Goal: Information Seeking & Learning: Learn about a topic

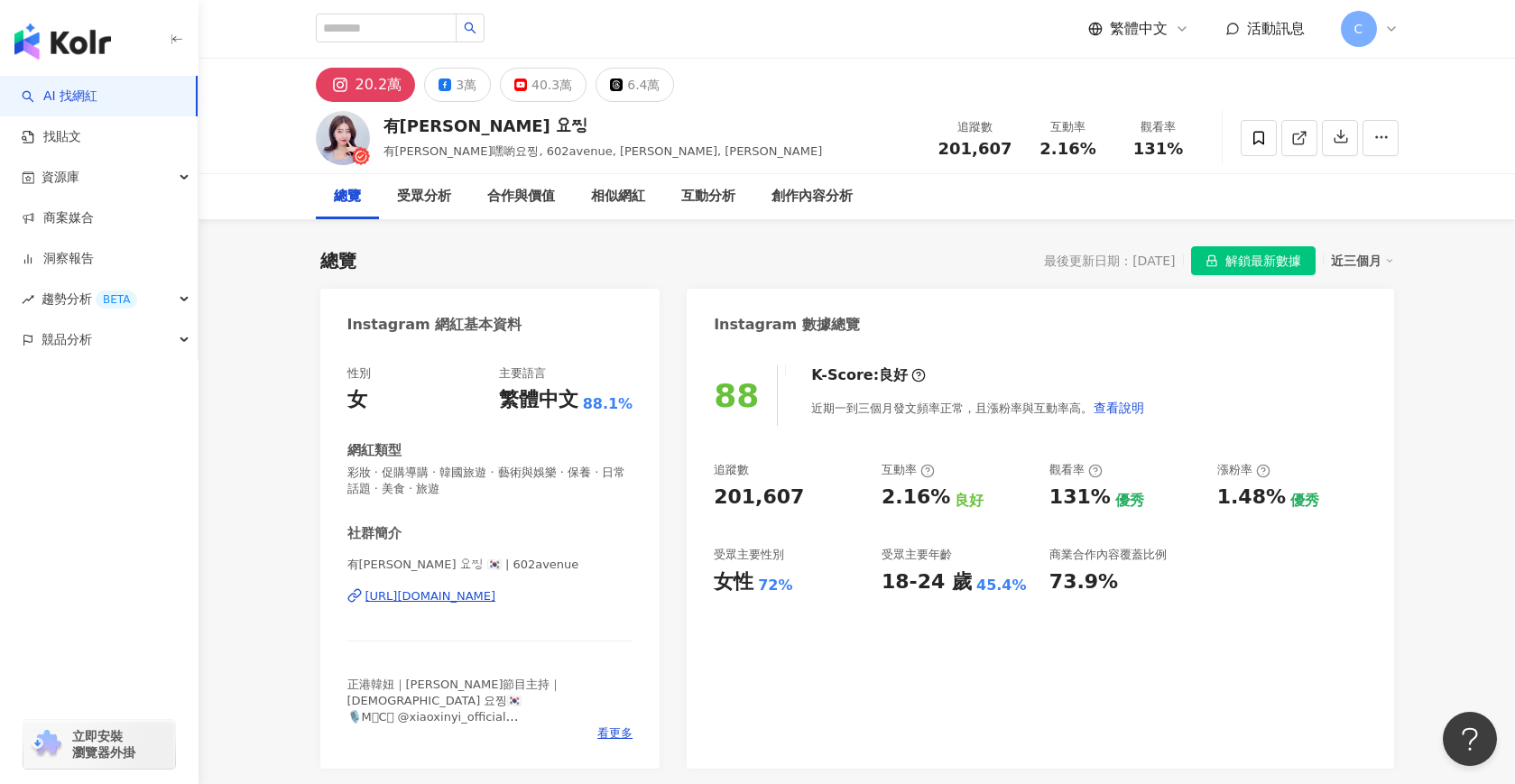
click at [1244, 265] on span "解鎖最新數據" at bounding box center [1263, 261] width 76 height 29
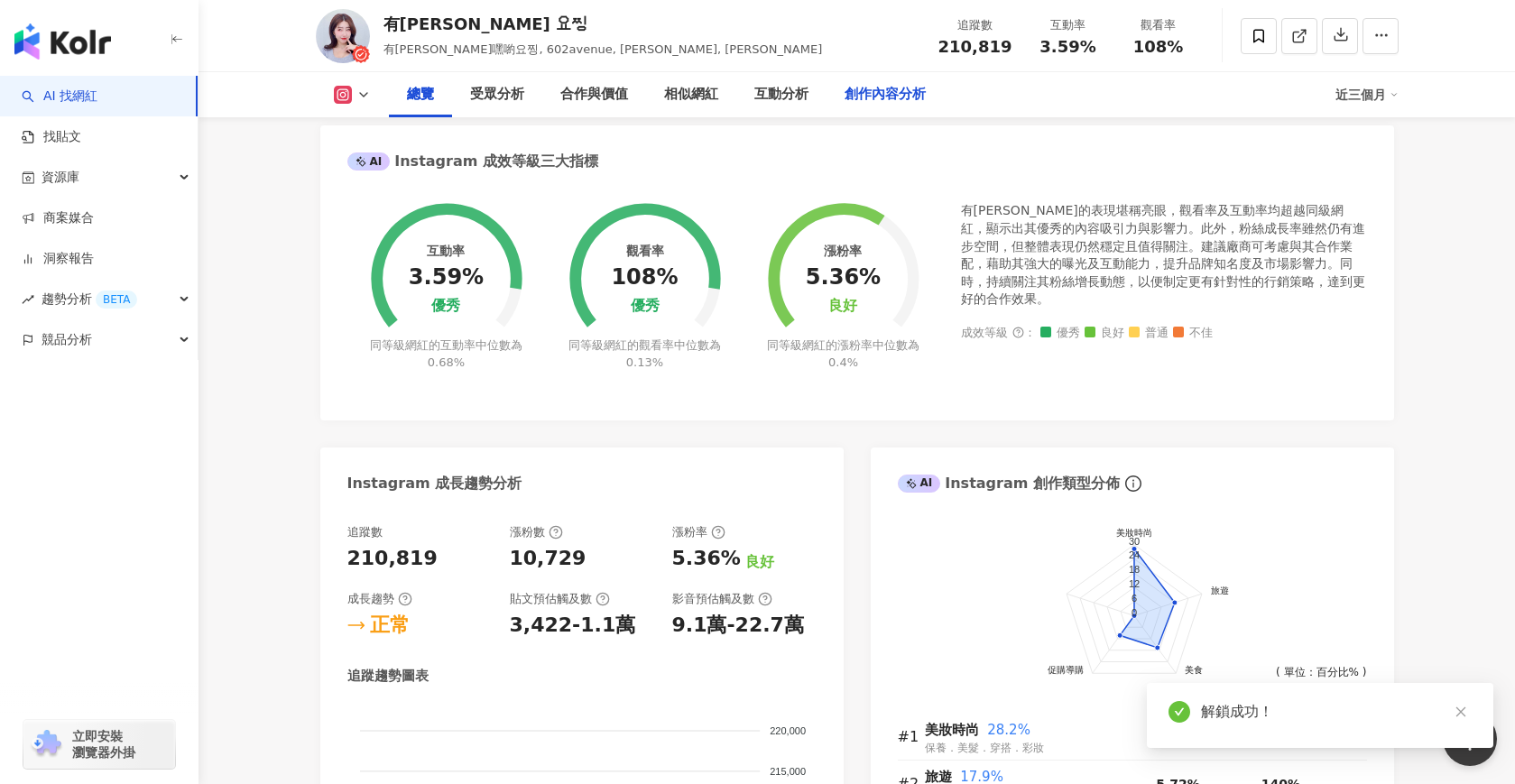
click at [868, 97] on div "創作內容分析" at bounding box center [885, 95] width 81 height 22
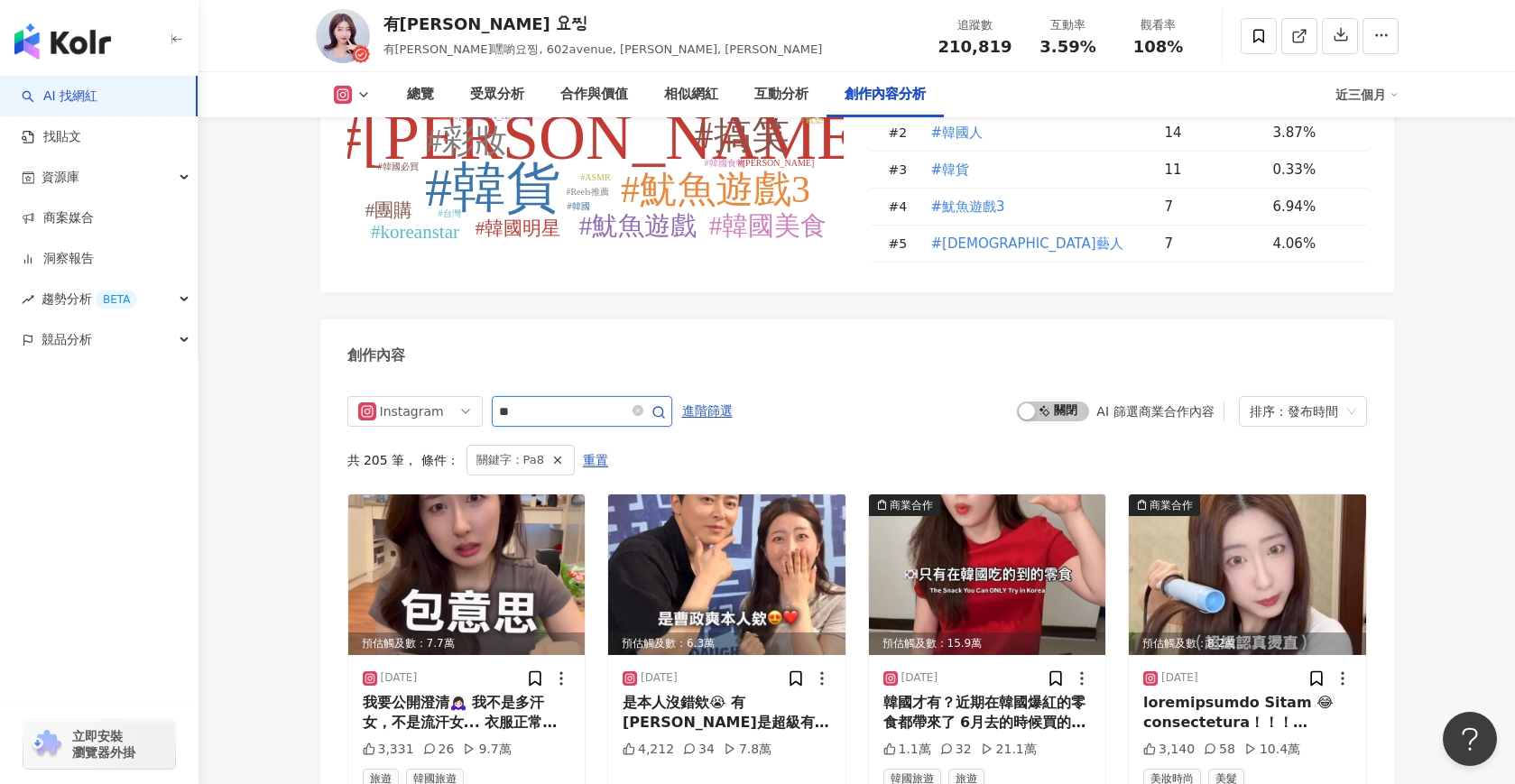
scroll to position [5429, 0]
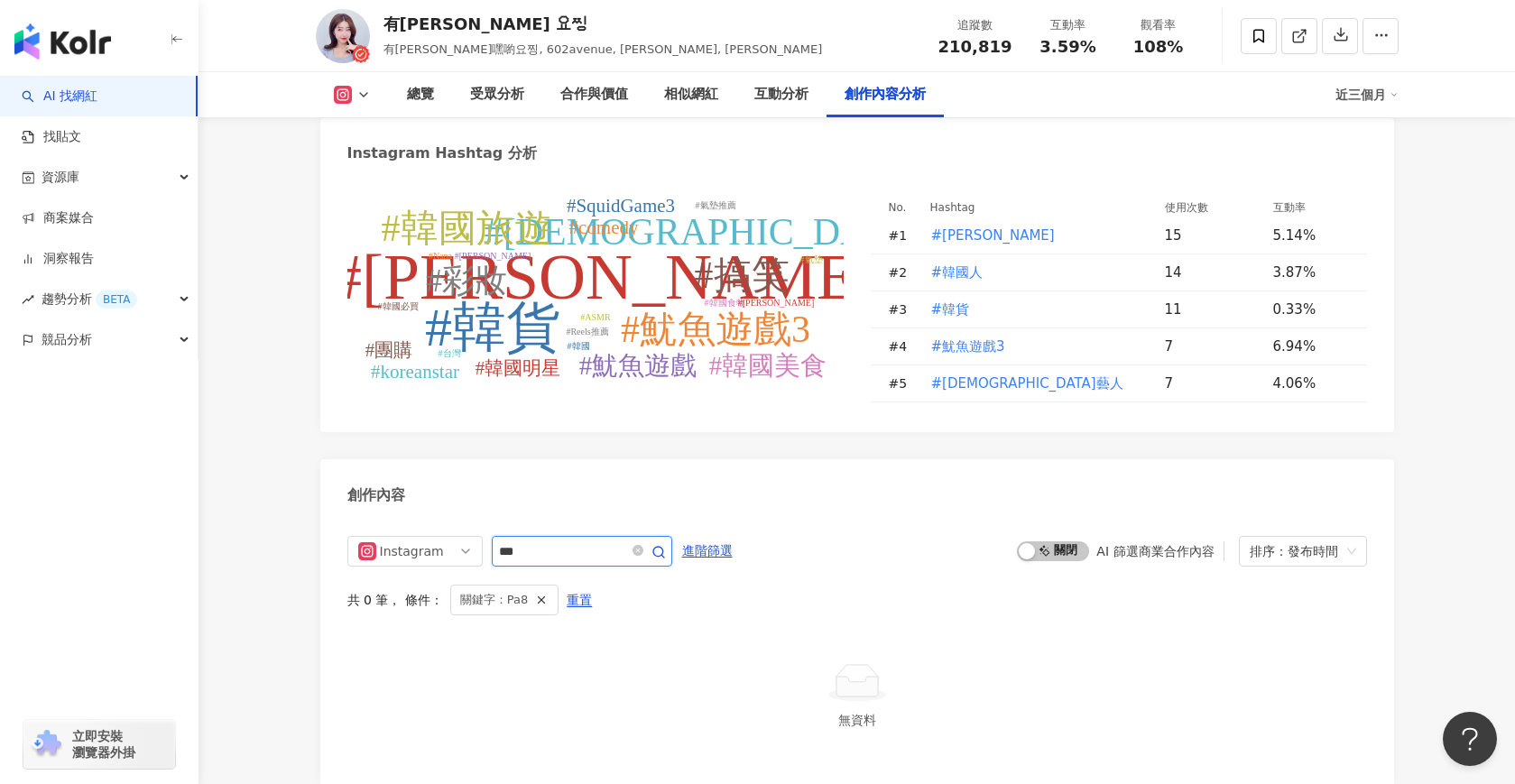
type input "***"
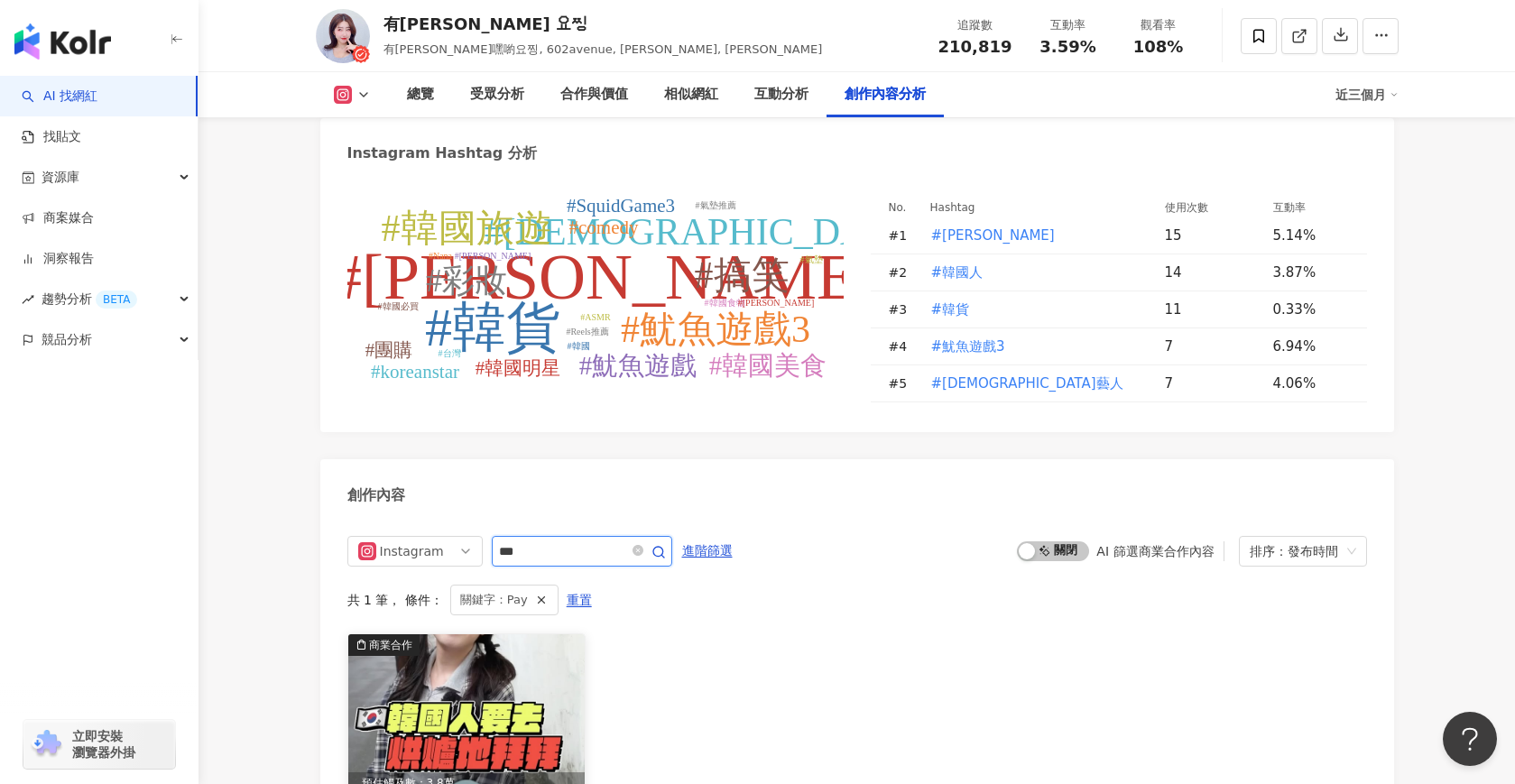
scroll to position [5568, 0]
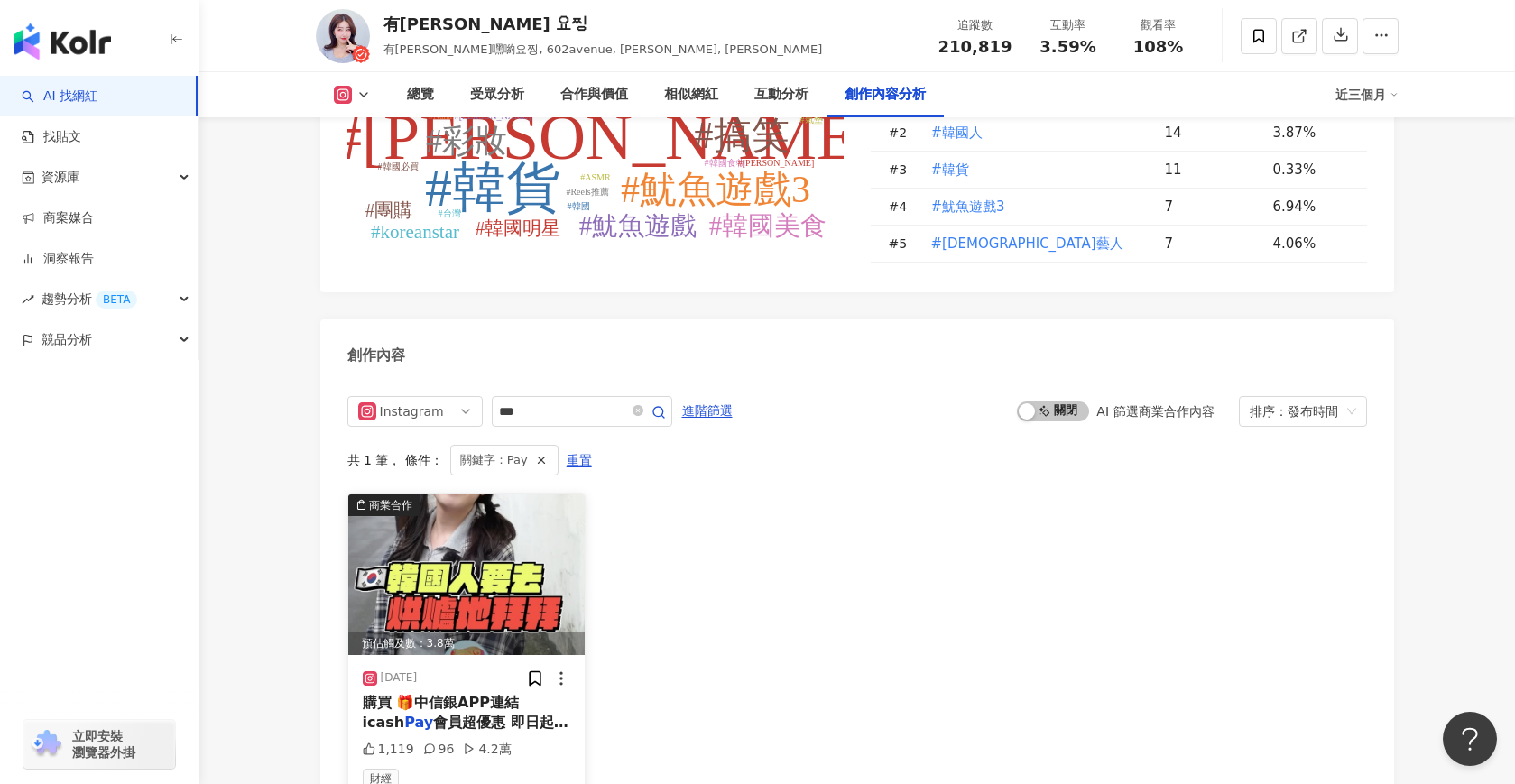
click at [480, 693] on div "購買 🎁中信銀APP連結icash Pay 會員超優惠 即日起~2024/12" at bounding box center [466, 713] width 209 height 41
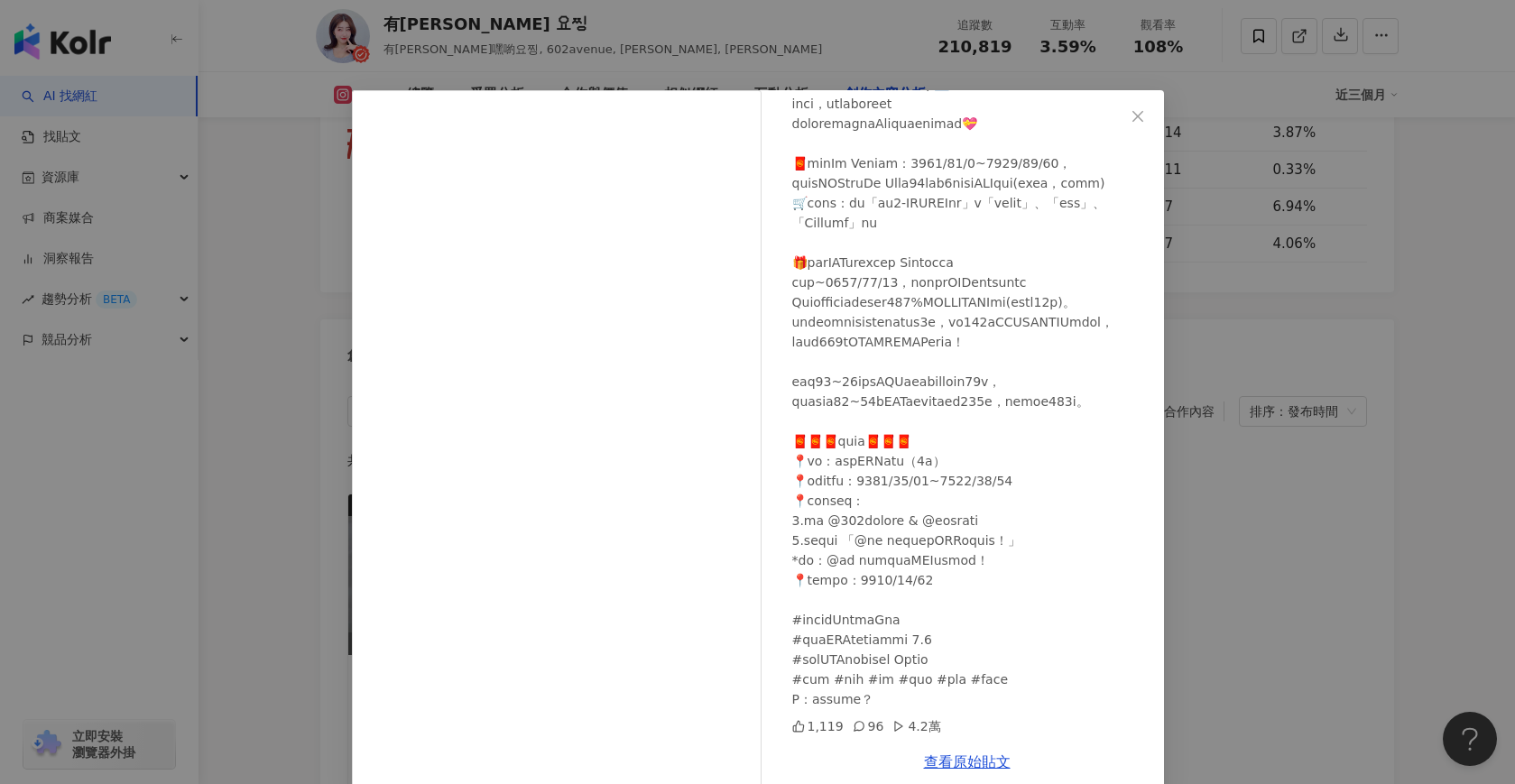
scroll to position [26, 0]
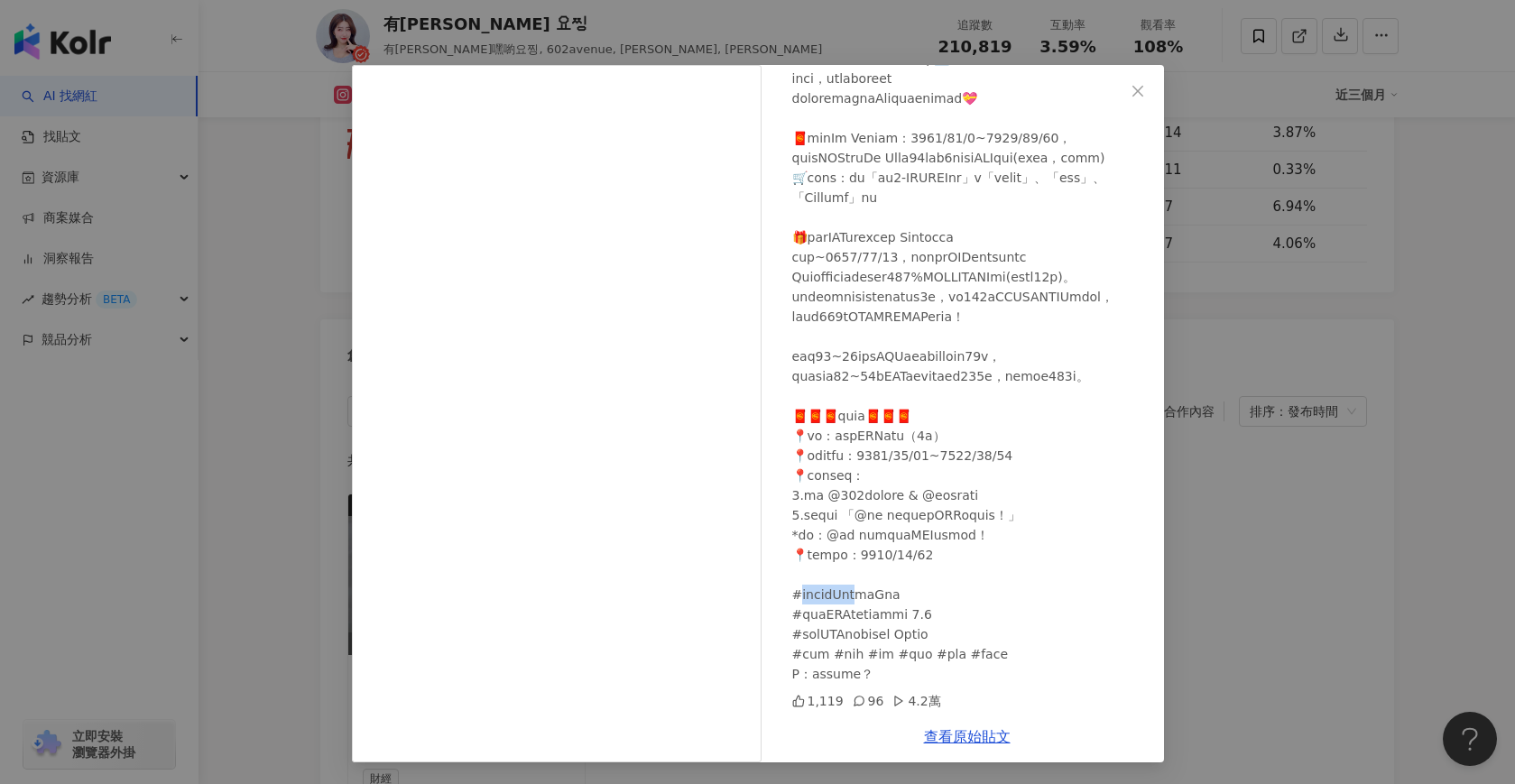
drag, startPoint x: 798, startPoint y: 596, endPoint x: 856, endPoint y: 596, distance: 58.0
click at [856, 596] on div at bounding box center [970, 337] width 357 height 695
copy div "信銀ATM造型卡"
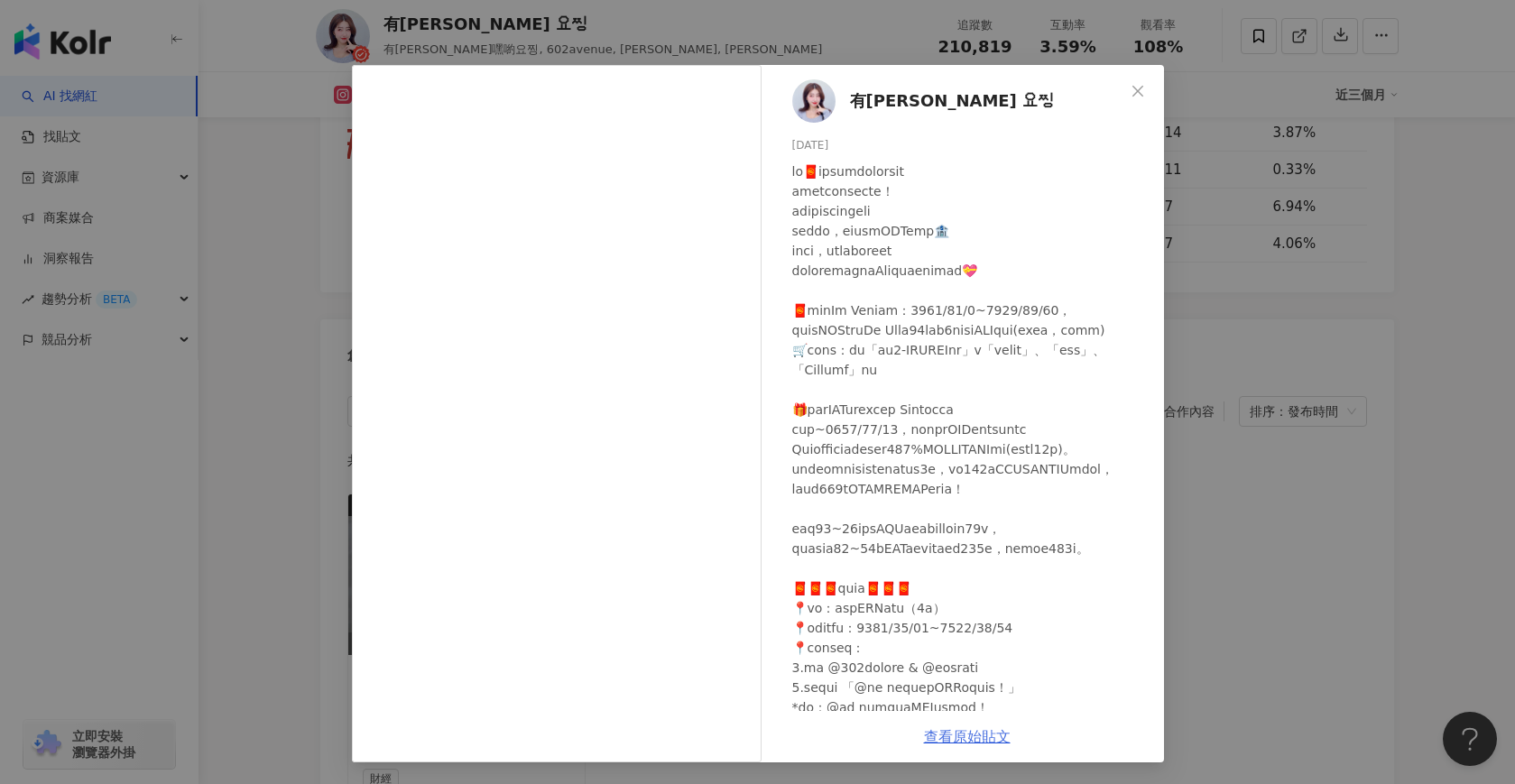
click at [969, 738] on link "查看原始貼文" at bounding box center [966, 736] width 86 height 17
click at [1137, 95] on icon "close" at bounding box center [1138, 91] width 15 height 15
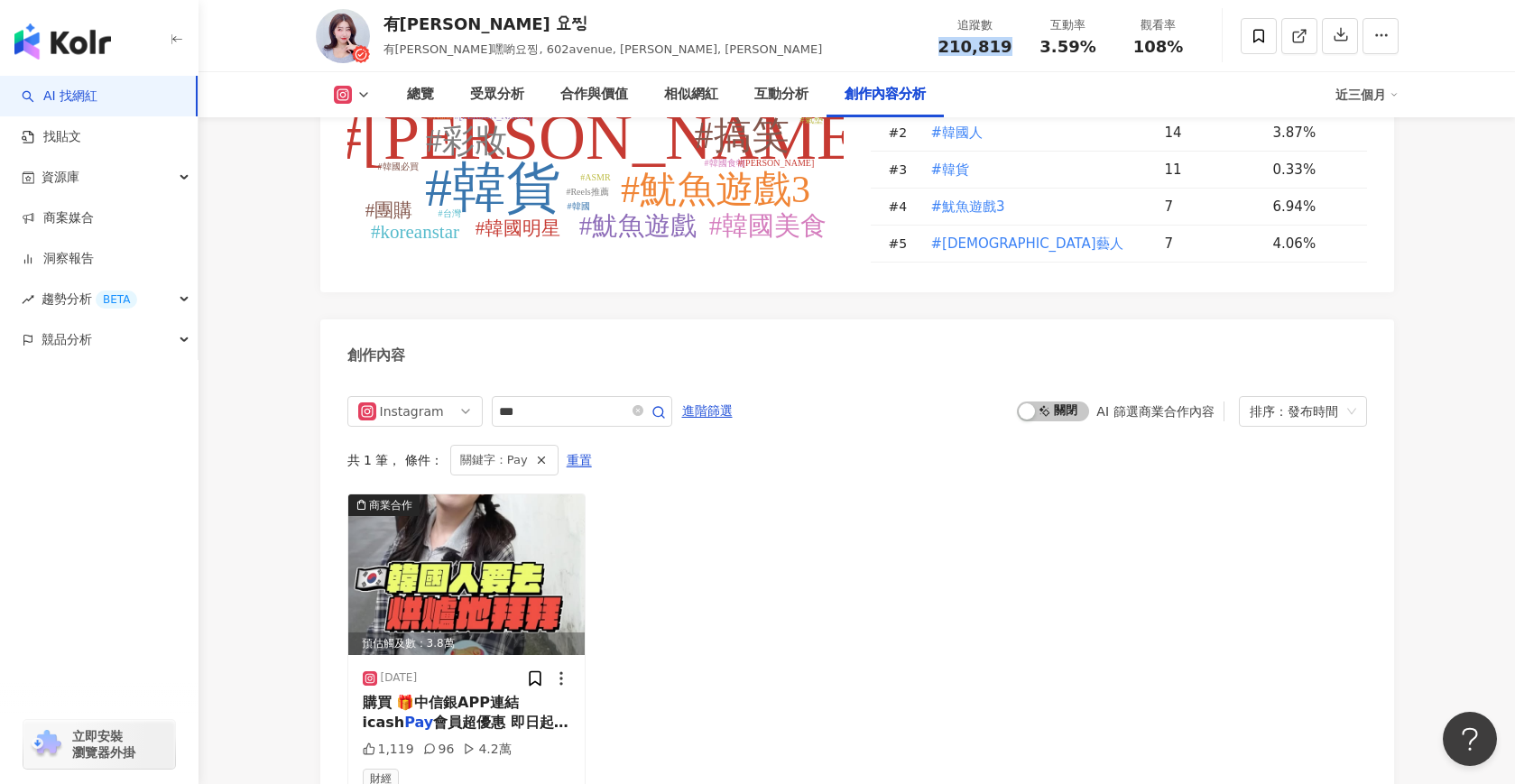
drag, startPoint x: 951, startPoint y: 45, endPoint x: 1009, endPoint y: 45, distance: 58.0
click at [1009, 45] on div "210,819" at bounding box center [975, 47] width 74 height 18
copy span "210,819"
click at [776, 98] on div "互動分析" at bounding box center [781, 95] width 54 height 22
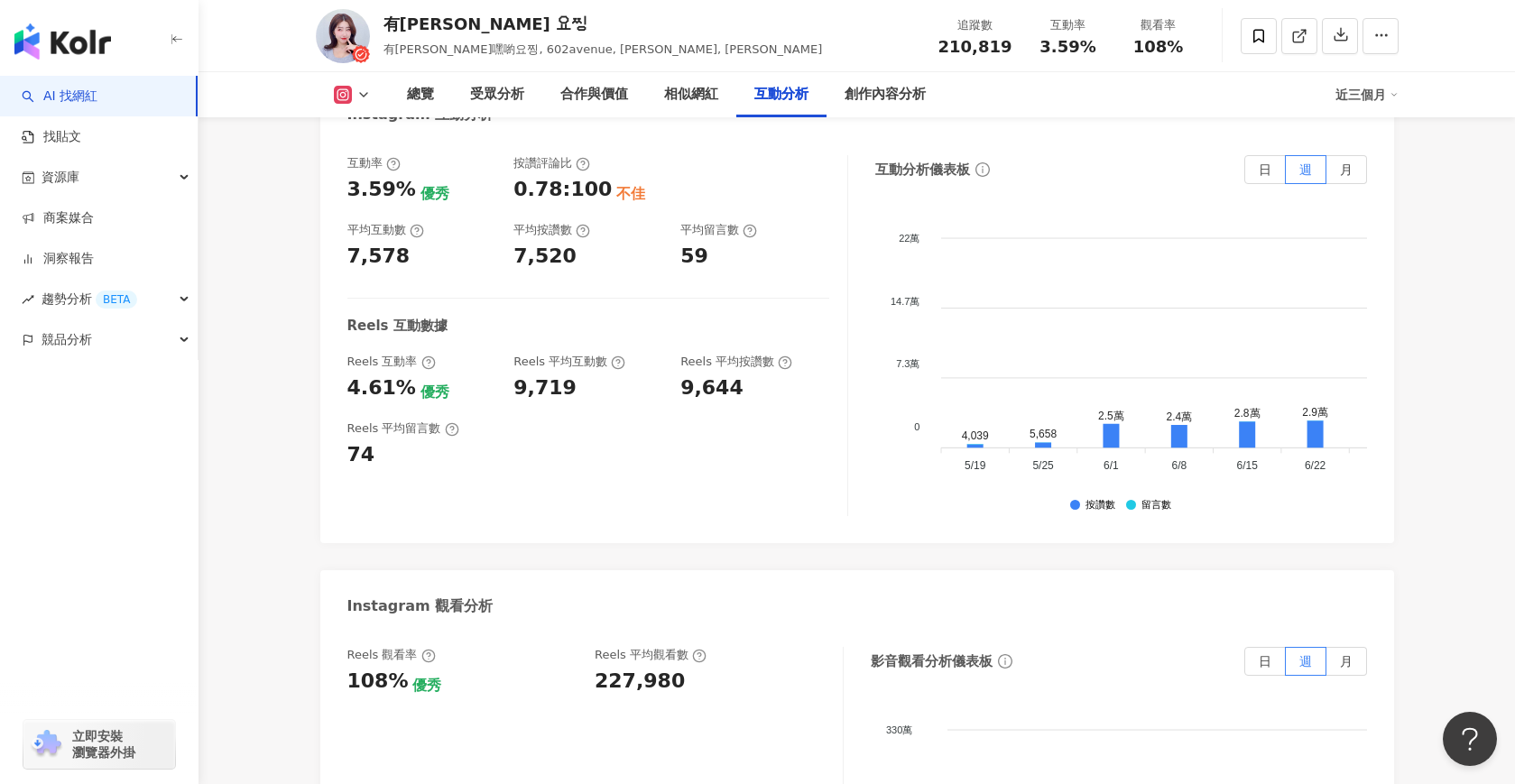
scroll to position [4060, 0]
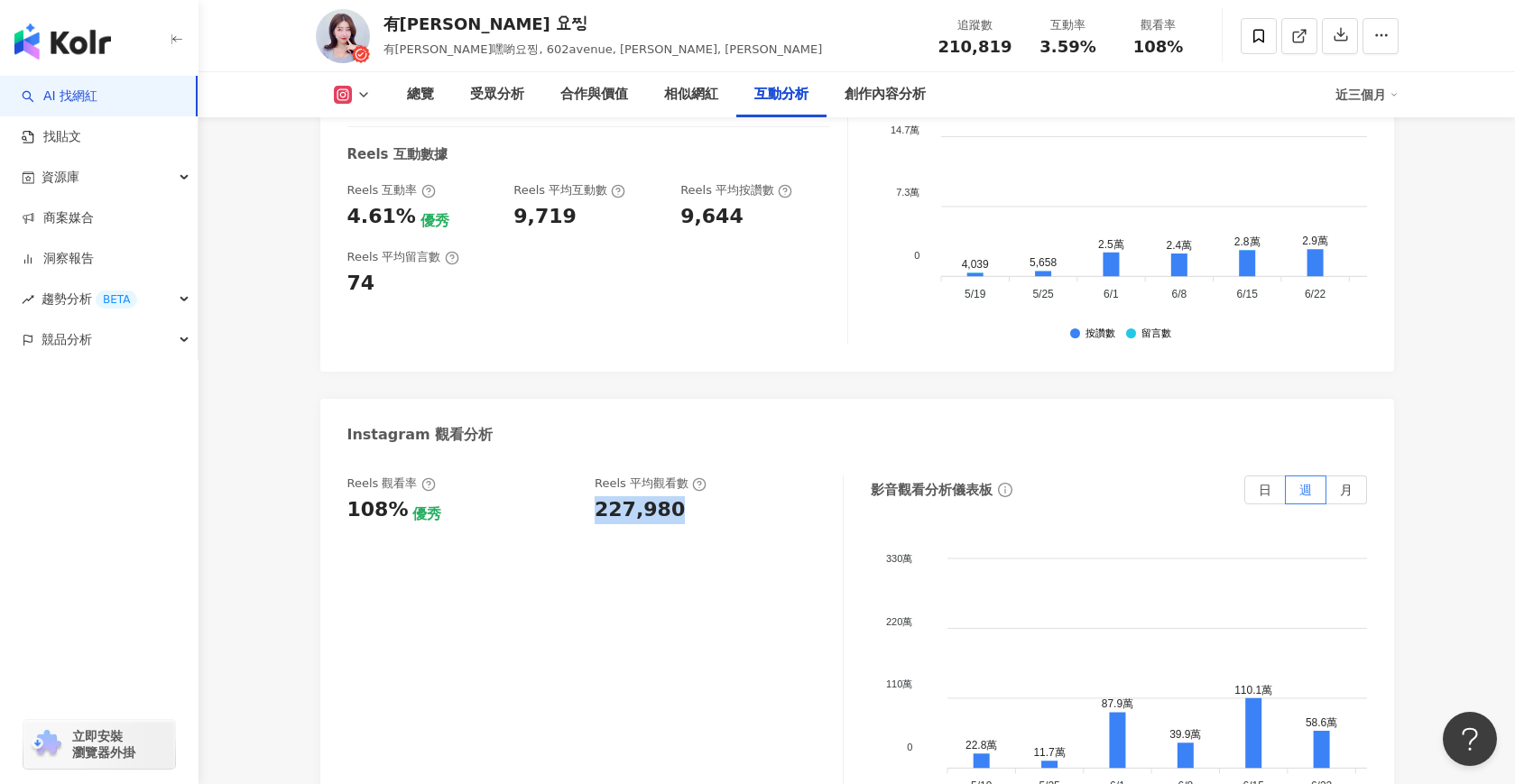
drag, startPoint x: 677, startPoint y: 304, endPoint x: 593, endPoint y: 309, distance: 84.1
click at [593, 475] on div "Reels 觀看率 108% 優秀 [PERSON_NAME] 平均觀看數 227,980" at bounding box center [586, 499] width 477 height 49
copy div "227,980"
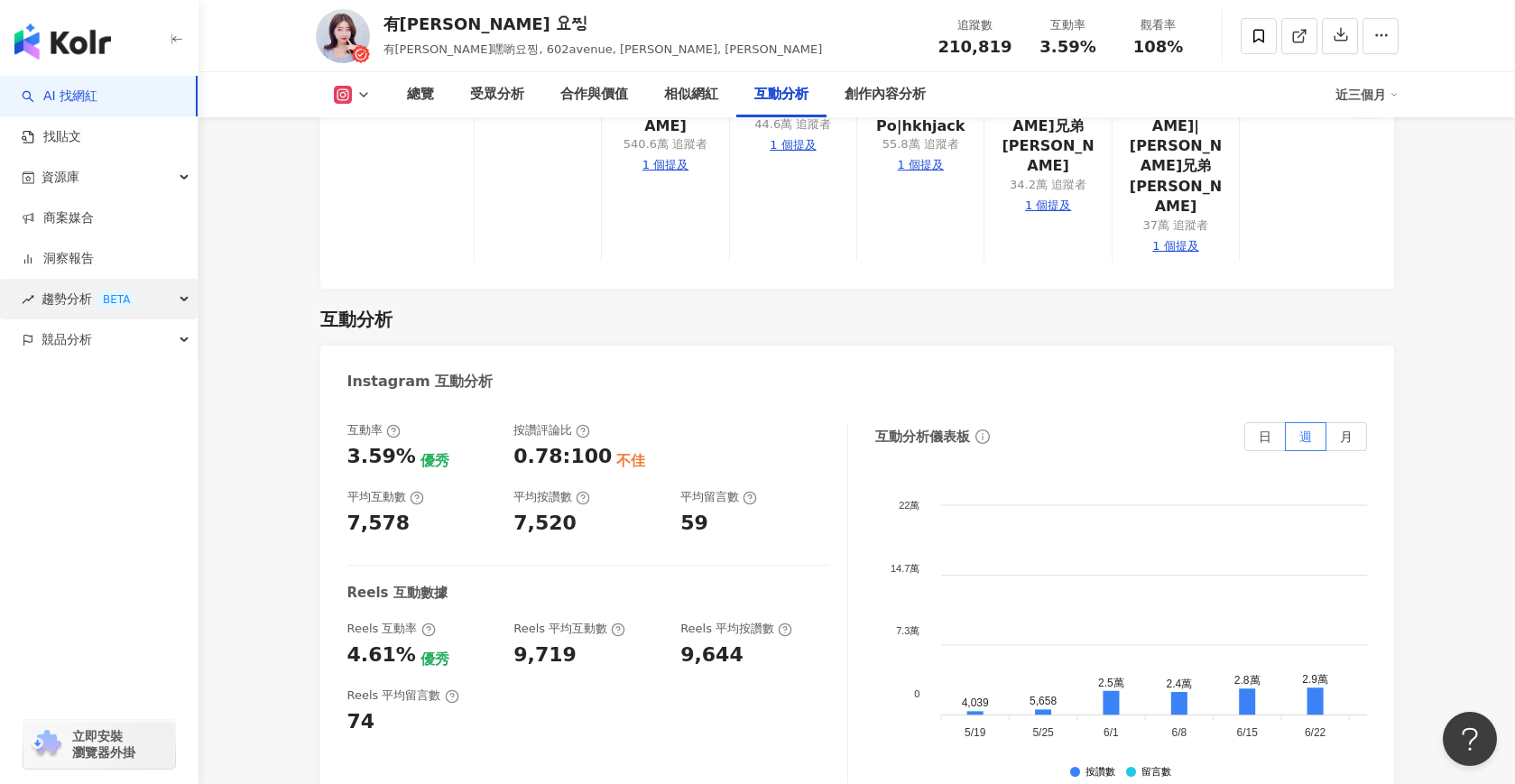
scroll to position [3469, 0]
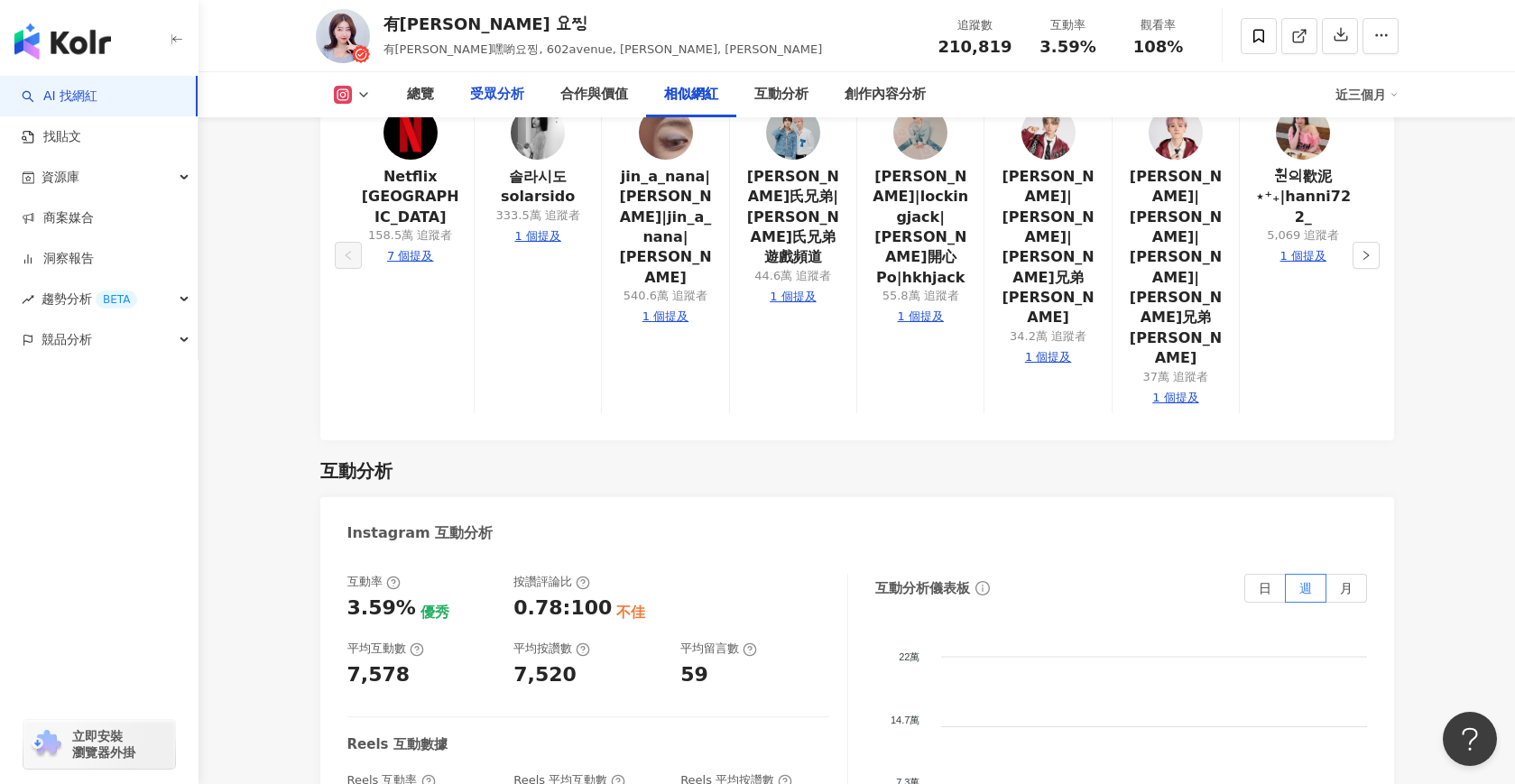
click at [484, 95] on div "受眾分析" at bounding box center [497, 95] width 54 height 22
